Goal: Task Accomplishment & Management: Manage account settings

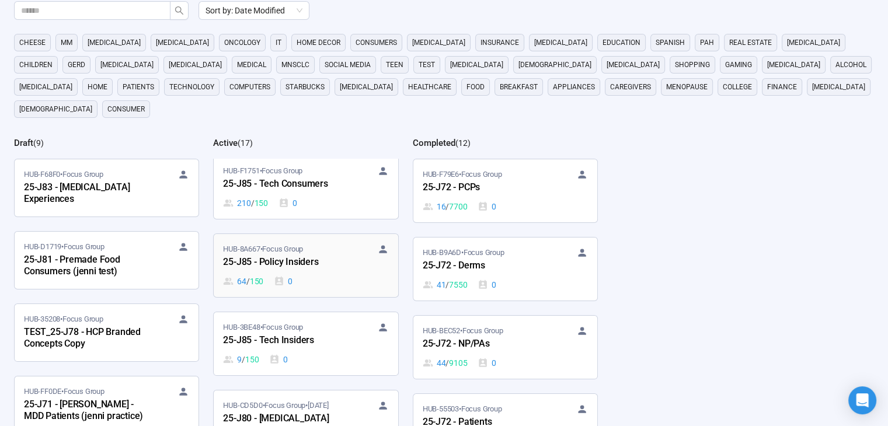
scroll to position [584, 0]
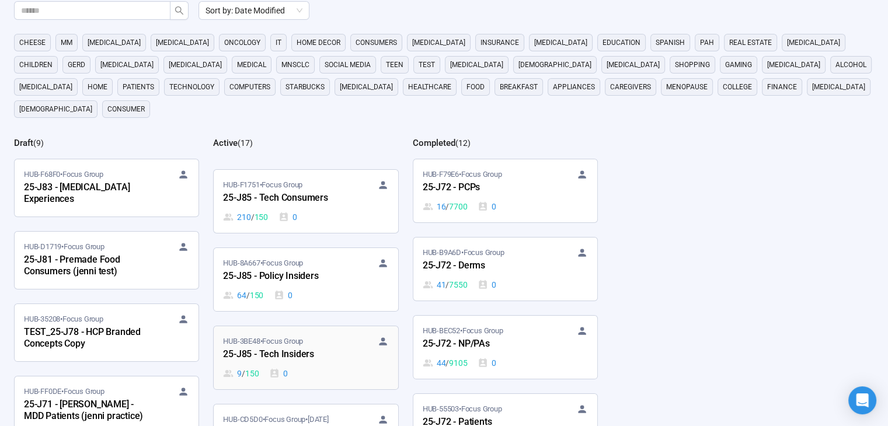
click at [293, 347] on div "25-J85 - Tech Insiders" at bounding box center [287, 354] width 128 height 15
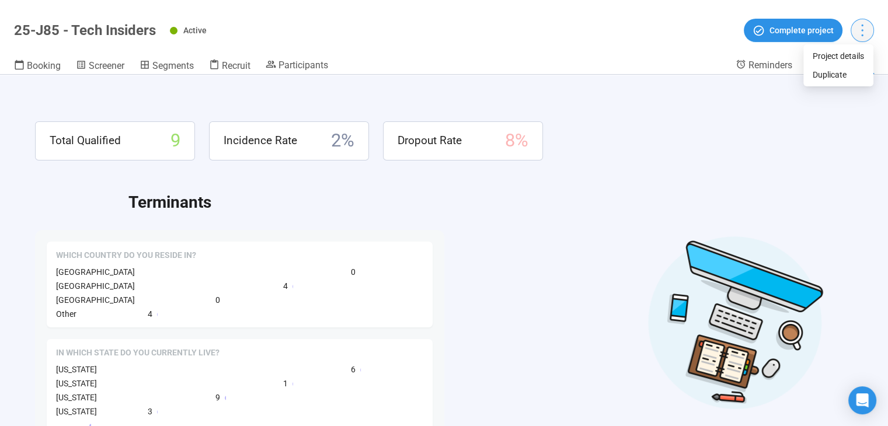
click at [864, 27] on icon "more" at bounding box center [862, 30] width 16 height 16
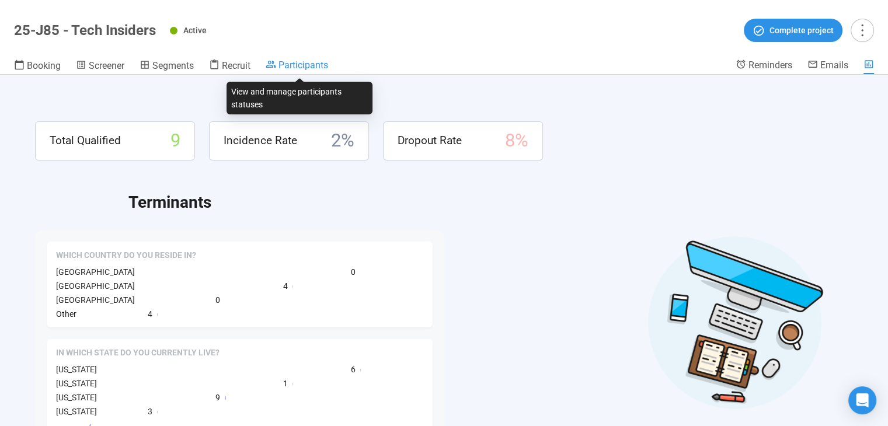
click at [308, 67] on span "Participants" at bounding box center [303, 65] width 50 height 11
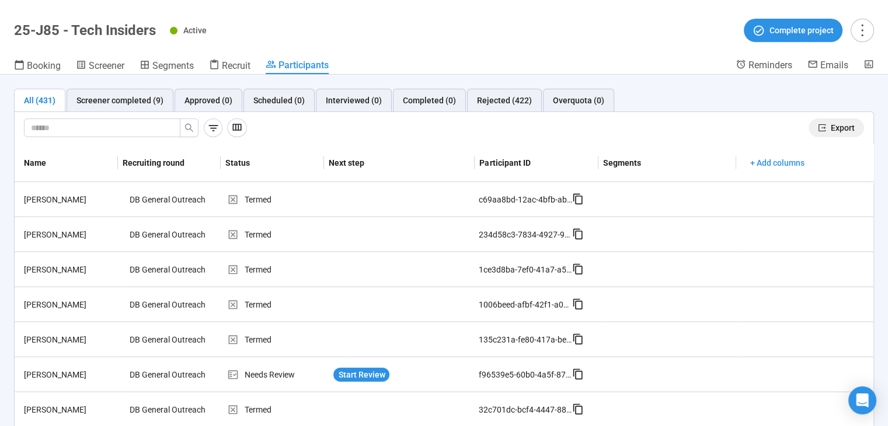
click at [833, 128] on span "Export" at bounding box center [842, 127] width 24 height 13
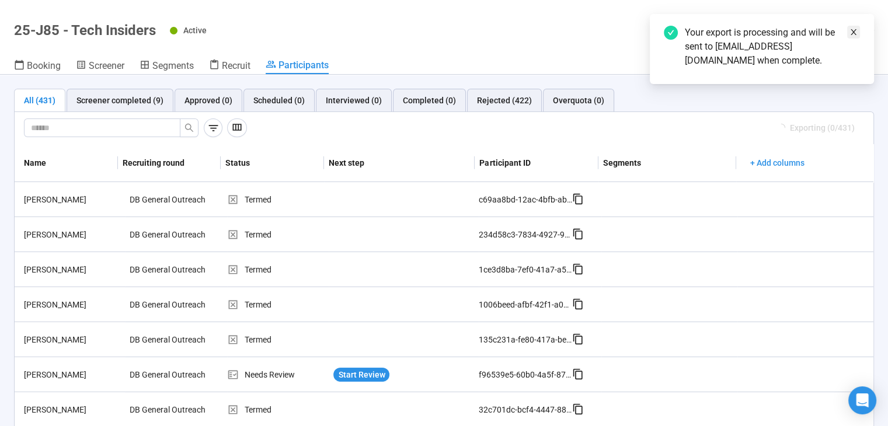
click at [854, 31] on icon "close" at bounding box center [853, 32] width 8 height 8
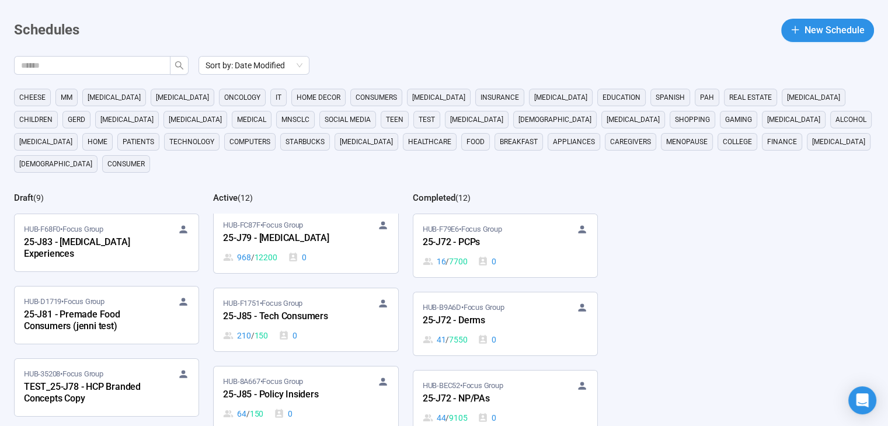
scroll to position [584, 0]
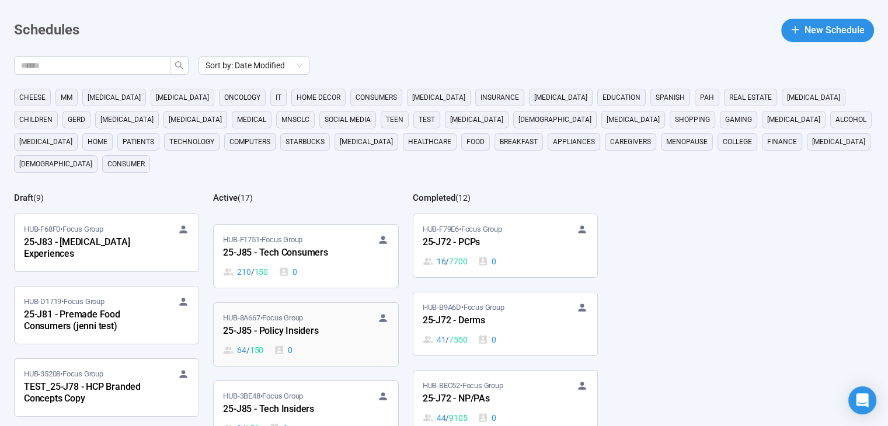
click at [300, 324] on div "25-J85 - Policy Insiders" at bounding box center [287, 331] width 128 height 15
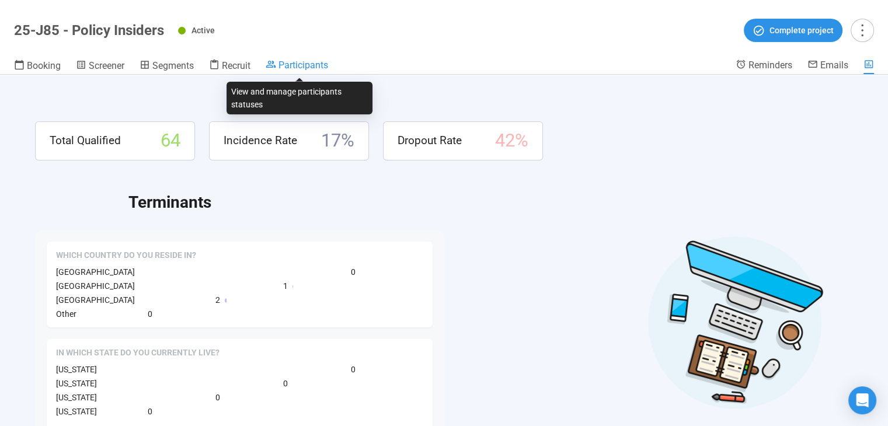
click at [319, 68] on span "Participants" at bounding box center [303, 65] width 50 height 11
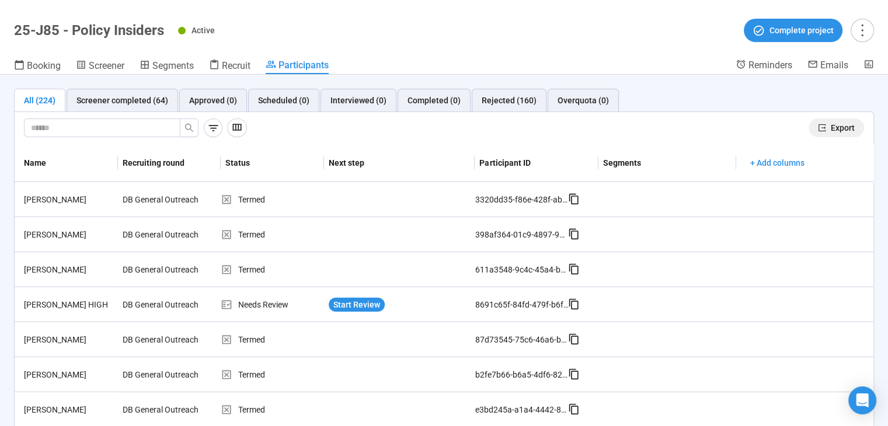
click at [830, 127] on span "Export" at bounding box center [842, 127] width 24 height 13
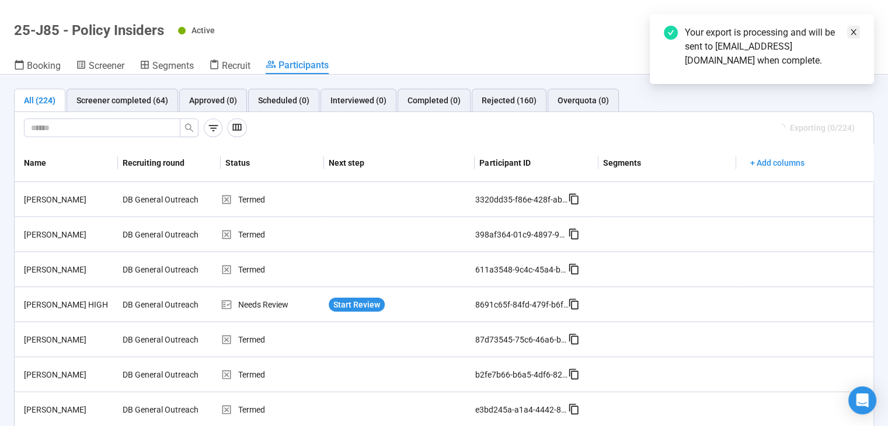
click at [854, 29] on icon "close" at bounding box center [853, 32] width 8 height 8
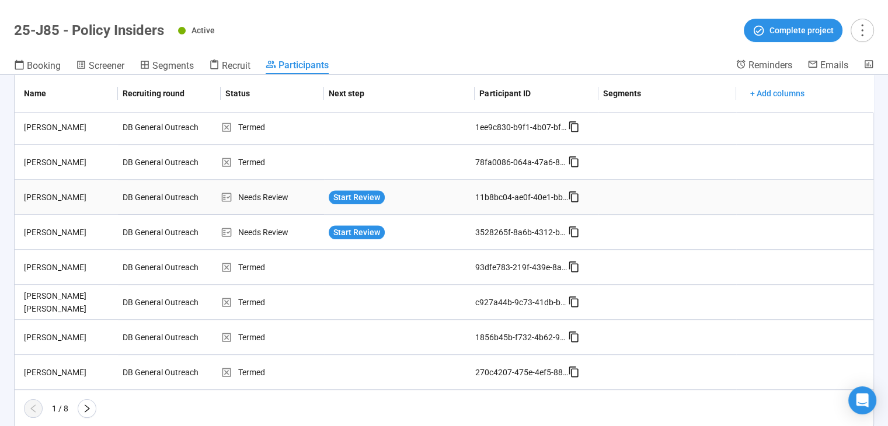
scroll to position [844, 0]
